Goal: Communication & Community: Answer question/provide support

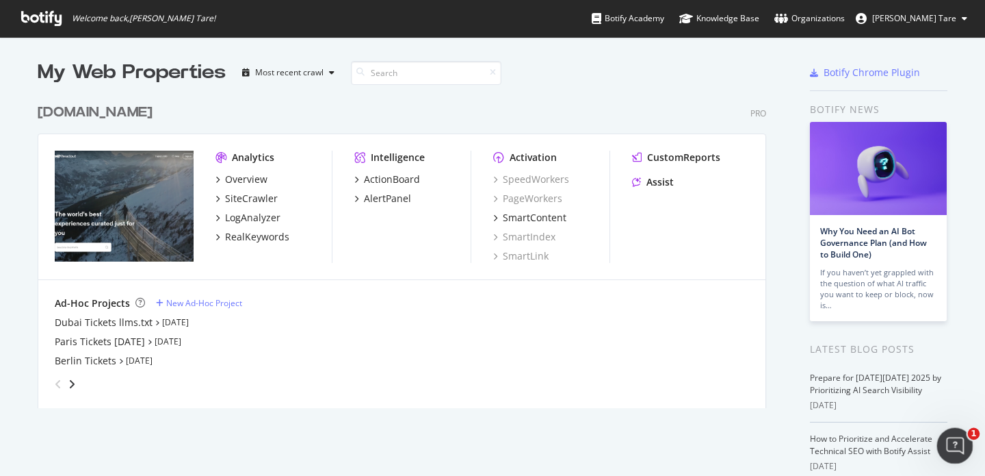
click at [950, 445] on icon "Open Intercom Messenger" at bounding box center [953, 443] width 23 height 23
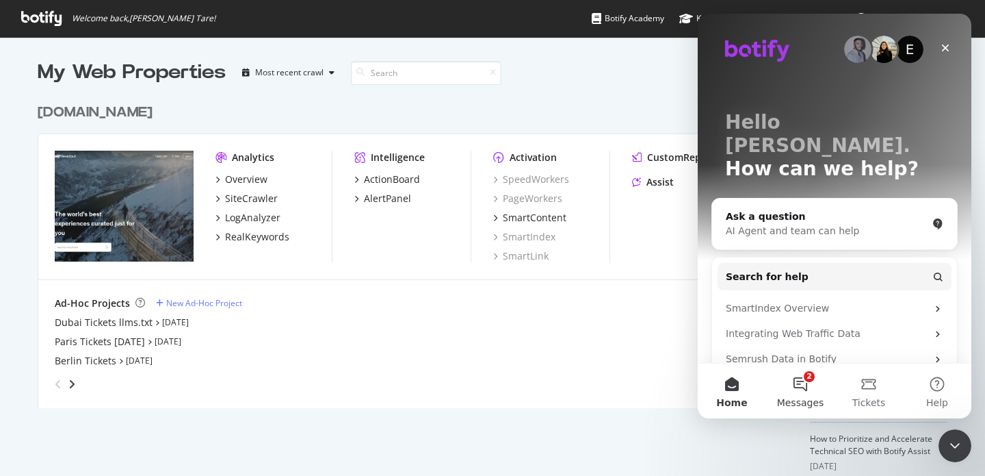
click at [797, 380] on button "2 Messages" at bounding box center [800, 390] width 68 height 55
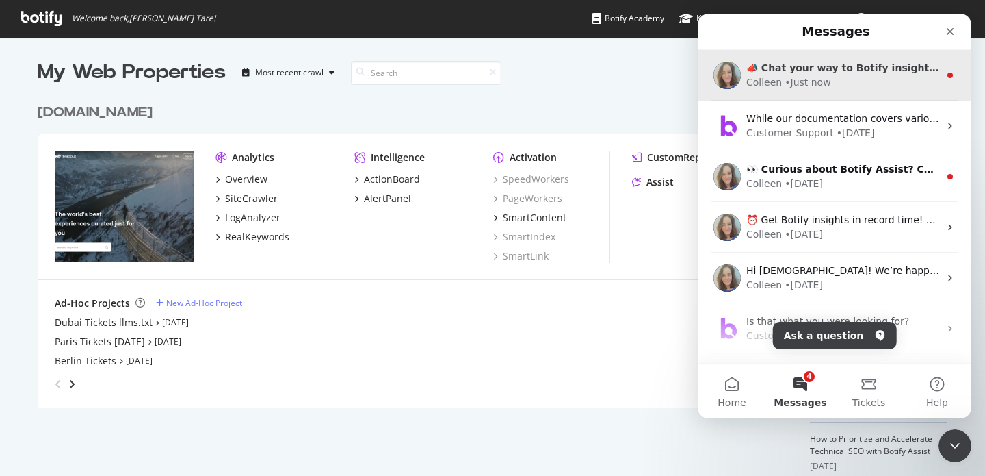
click at [793, 85] on div "• Just now" at bounding box center [808, 82] width 46 height 14
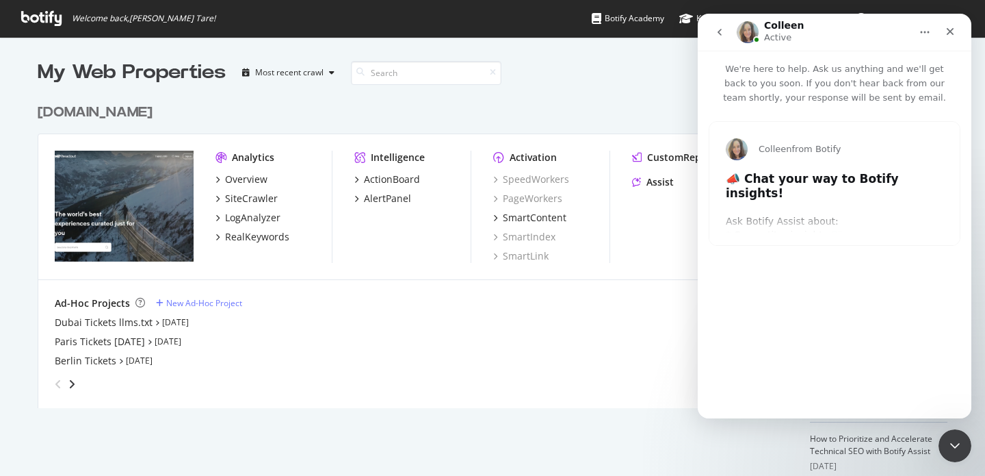
type input "131959"
click at [716, 30] on icon "go back" at bounding box center [719, 32] width 11 height 11
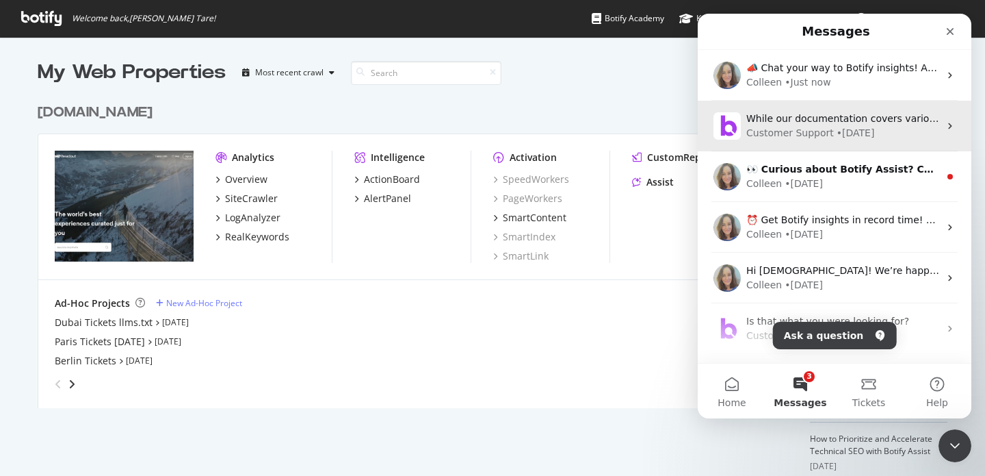
click at [799, 144] on div "While our documentation covers various integrations like Google Analytics and l…" at bounding box center [835, 126] width 274 height 51
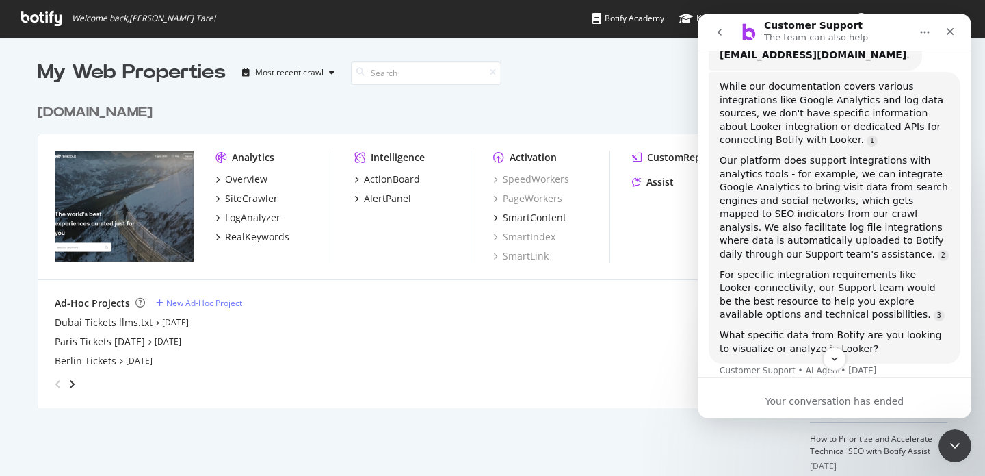
scroll to position [237, 0]
